Goal: Information Seeking & Learning: Check status

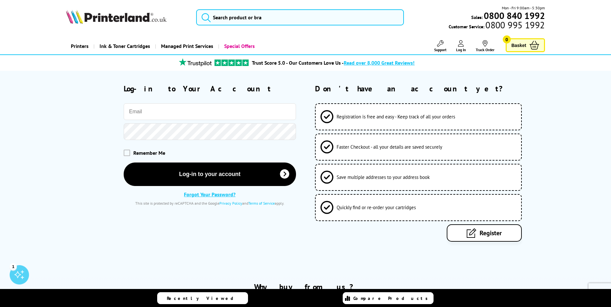
click at [177, 113] on input "email" at bounding box center [210, 111] width 172 height 17
type input "[PERSON_NAME][EMAIL_ADDRESS][PERSON_NAME][DOMAIN_NAME]"
click at [124, 162] on button "Log-in to your account" at bounding box center [210, 173] width 172 height 23
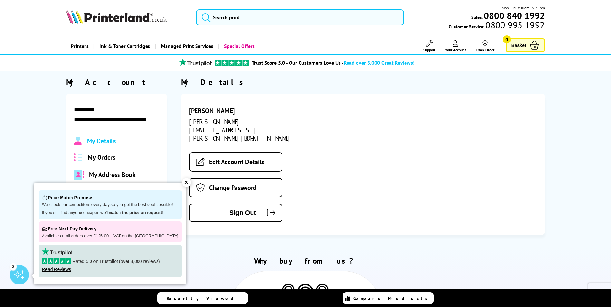
click at [183, 187] on div "[PERSON_NAME] [PERSON_NAME][EMAIL_ADDRESS][PERSON_NAME][DOMAIN_NAME] Edit Accou…" at bounding box center [363, 164] width 364 height 141
click at [183, 183] on div "✕" at bounding box center [186, 182] width 9 height 9
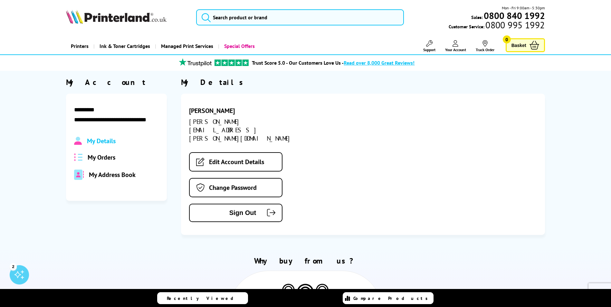
click at [101, 157] on span "My Orders" at bounding box center [102, 157] width 28 height 8
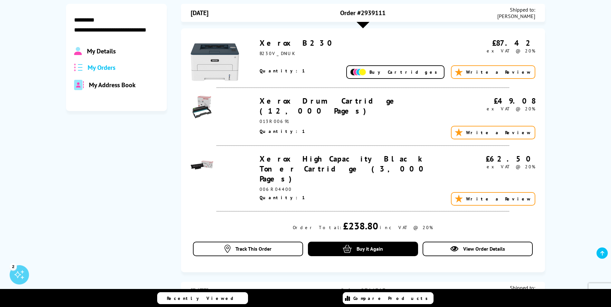
scroll to position [97, 0]
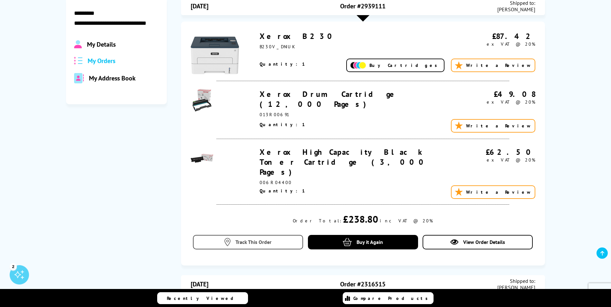
click at [242, 239] on span "Track This Order" at bounding box center [253, 242] width 36 height 6
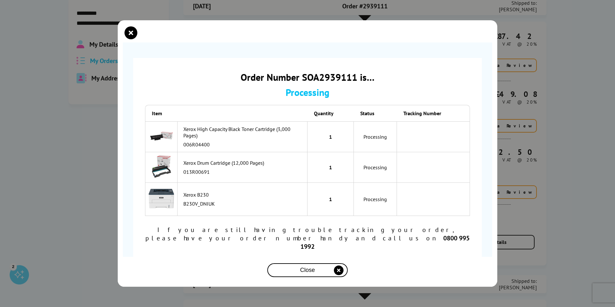
click at [61, 141] on div "Order Number SOA2939111 is… Processing Item Quantity Status Tracking Number 006…" at bounding box center [307, 153] width 615 height 307
click at [302, 267] on span "Close" at bounding box center [307, 270] width 15 height 7
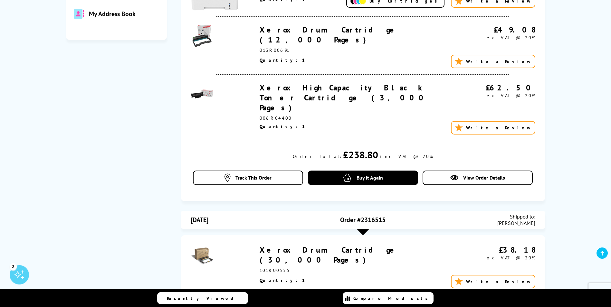
scroll to position [0, 0]
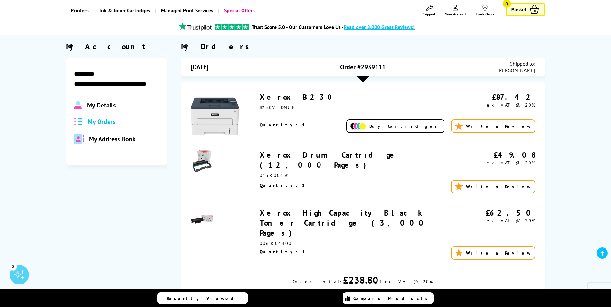
scroll to position [97, 0]
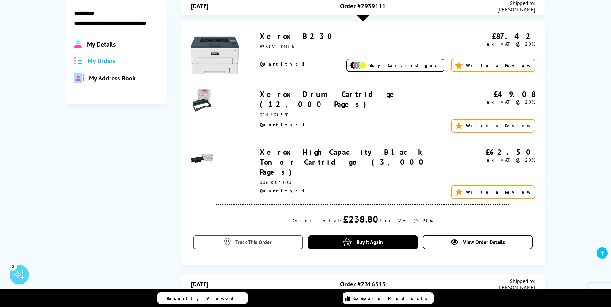
click at [216, 235] on link "Track This Order" at bounding box center [248, 242] width 110 height 14
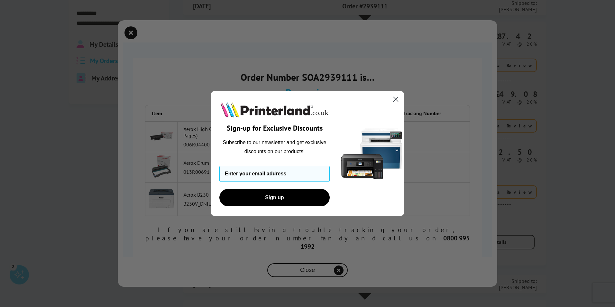
click at [395, 100] on circle "Close dialog" at bounding box center [396, 99] width 11 height 11
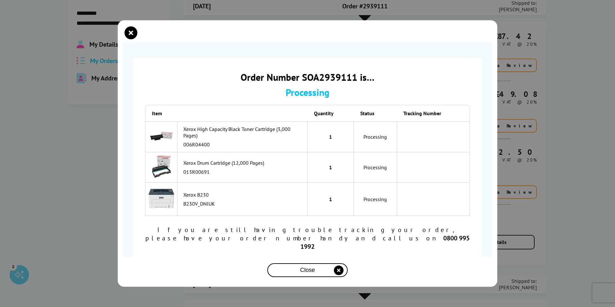
drag, startPoint x: 33, startPoint y: 103, endPoint x: 52, endPoint y: 80, distance: 29.5
click at [33, 103] on div "Order Number SOA2939111 is… Processing Item Quantity Status Tracking Number 006…" at bounding box center [307, 153] width 615 height 307
click at [305, 267] on span "Close" at bounding box center [307, 270] width 15 height 7
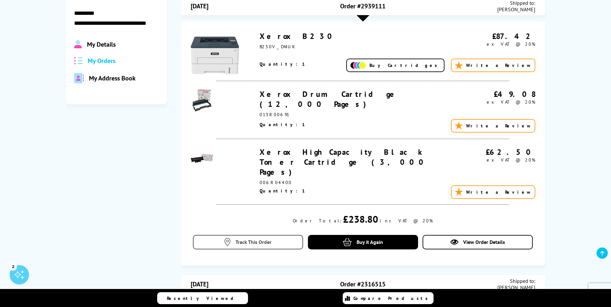
click at [236, 239] on span "Track This Order" at bounding box center [253, 242] width 36 height 6
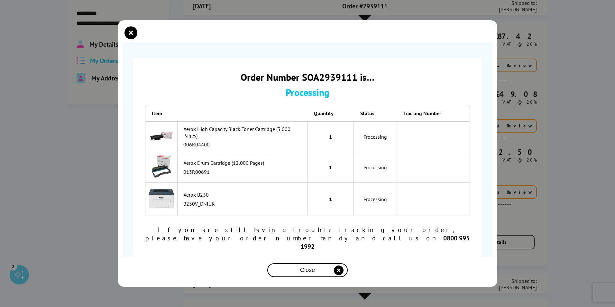
click at [283, 264] on div "Close" at bounding box center [307, 270] width 75 height 12
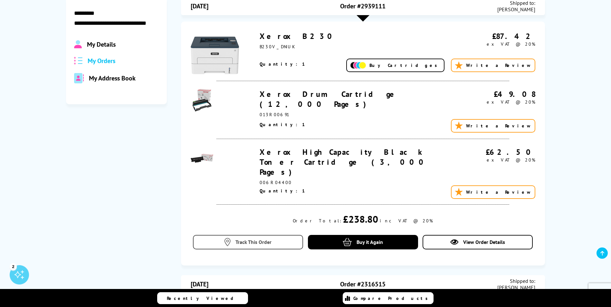
click at [242, 239] on span "Track This Order" at bounding box center [253, 242] width 36 height 6
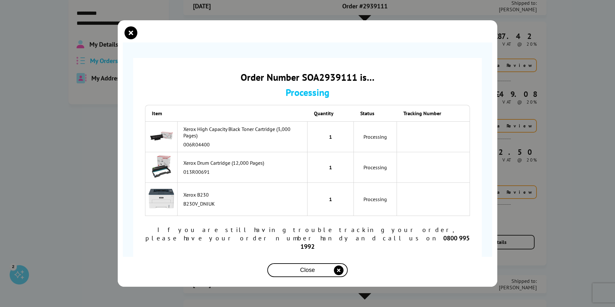
click at [306, 267] on span "Close" at bounding box center [307, 270] width 15 height 7
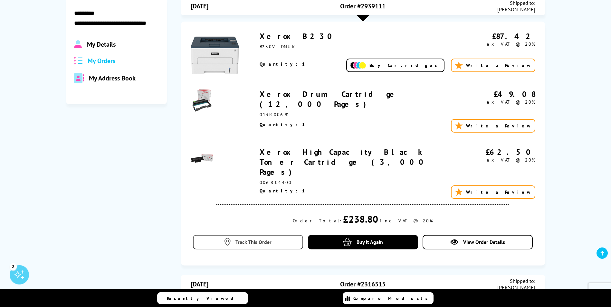
click at [259, 238] on link "Track This Order" at bounding box center [248, 242] width 110 height 14
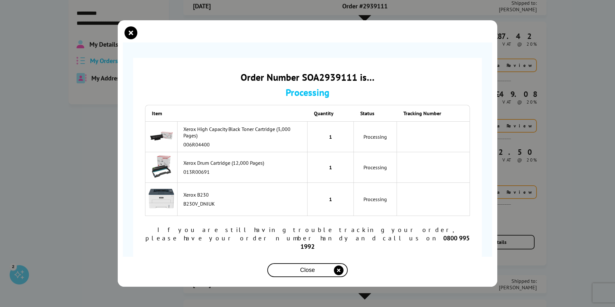
click at [555, 155] on div "Order Number SOA2939111 is… Processing Item Quantity Status Tracking Number 006…" at bounding box center [307, 153] width 615 height 307
click at [301, 266] on div "Close" at bounding box center [307, 270] width 75 height 12
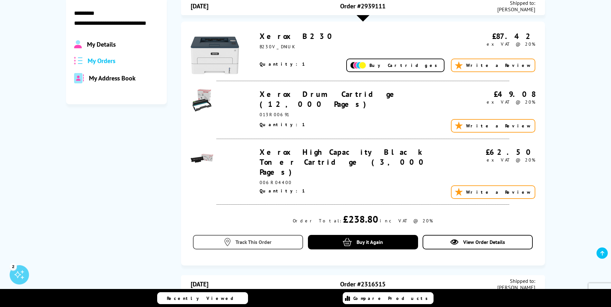
click at [246, 239] on span "Track This Order" at bounding box center [253, 242] width 36 height 6
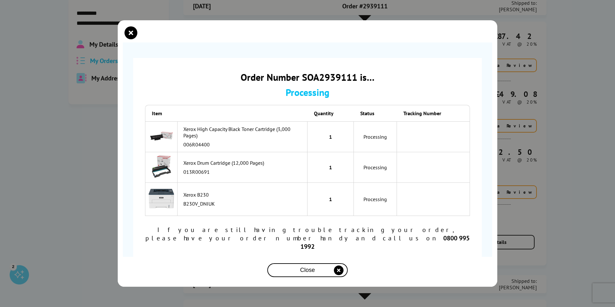
click at [303, 266] on div "Close" at bounding box center [307, 270] width 75 height 12
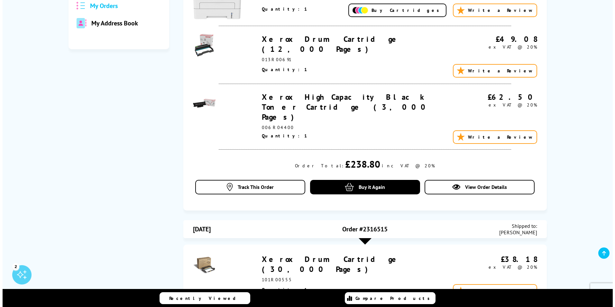
scroll to position [161, 0]
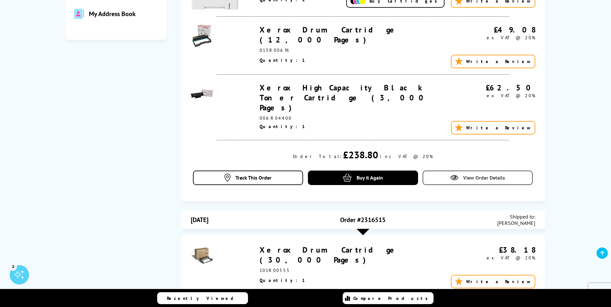
click at [474, 174] on span "View Order Details" at bounding box center [484, 177] width 42 height 6
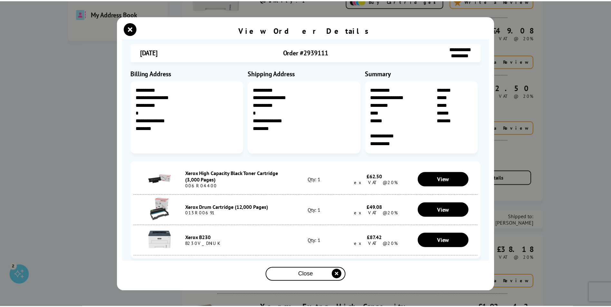
scroll to position [11, 0]
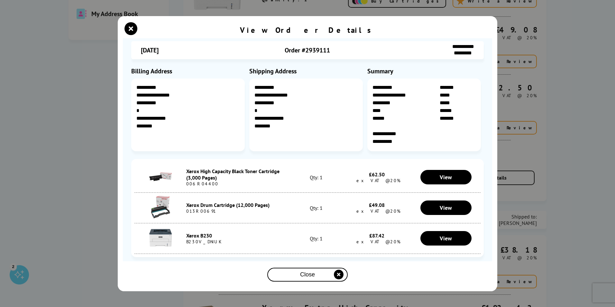
click at [323, 276] on div "Close" at bounding box center [307, 275] width 75 height 12
